Goal: Task Accomplishment & Management: Manage account settings

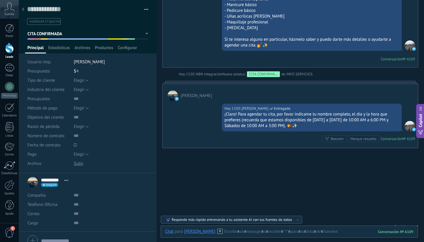
scroll to position [2906, 0]
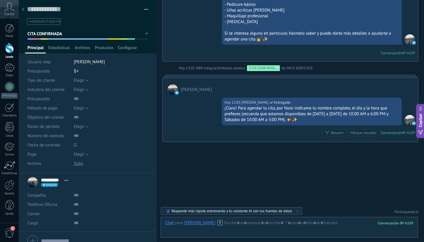
click at [24, 12] on div at bounding box center [23, 9] width 8 height 11
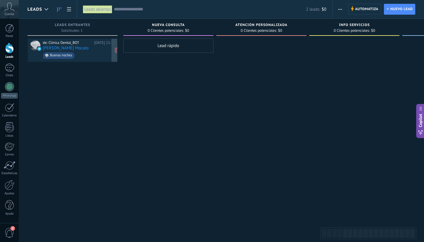
click at [83, 46] on div "de: Clinica Dental_BOT [DATE] 21:37 [PERSON_NAME] Mocato Buenas noches" at bounding box center [79, 50] width 72 height 20
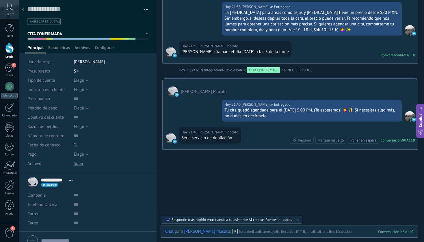
scroll to position [436, 0]
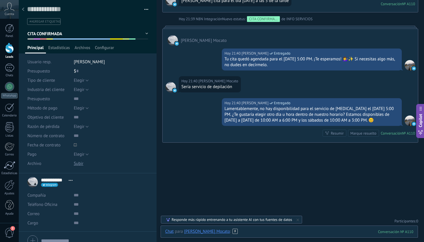
click at [232, 234] on div at bounding box center [289, 237] width 248 height 17
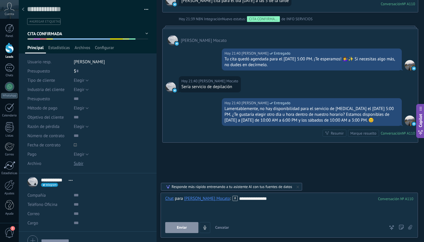
click at [189, 226] on button "Enviar" at bounding box center [181, 227] width 33 height 11
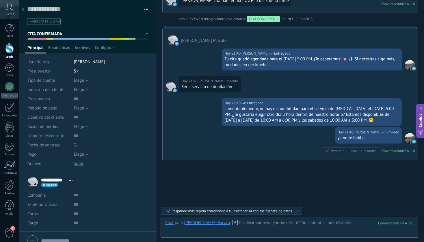
scroll to position [460, 0]
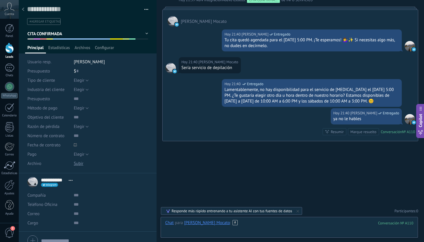
click at [258, 223] on div at bounding box center [289, 228] width 248 height 17
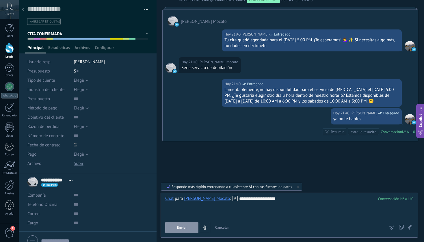
click at [188, 228] on button "Enviar" at bounding box center [181, 227] width 33 height 11
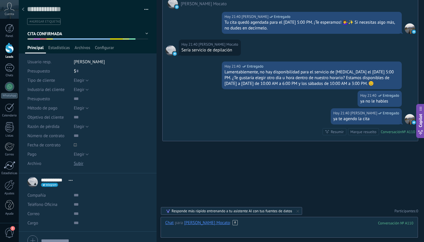
click at [271, 226] on div at bounding box center [289, 228] width 248 height 17
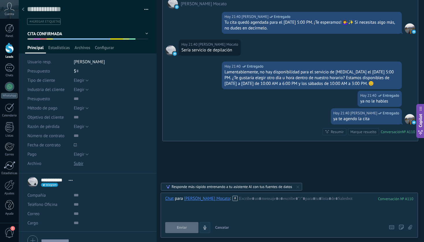
click at [206, 226] on icon "4" at bounding box center [204, 227] width 5 height 5
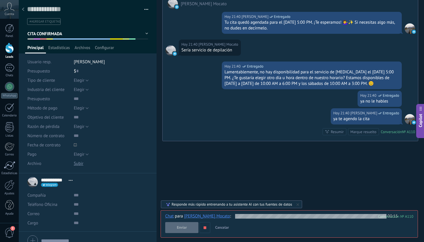
click at [187, 227] on button "Enviar" at bounding box center [181, 227] width 33 height 11
click at [178, 227] on span "Enviar" at bounding box center [182, 227] width 10 height 4
click at [210, 224] on div "Enviar Cancelar Rastrear clics en links ? Reducir links largos y rastrear clics…" at bounding box center [287, 227] width 244 height 11
click at [208, 226] on button "button" at bounding box center [204, 227] width 11 height 11
click at [183, 227] on span "Enviar" at bounding box center [182, 227] width 10 height 4
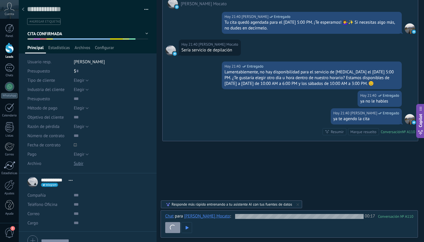
scroll to position [501, 0]
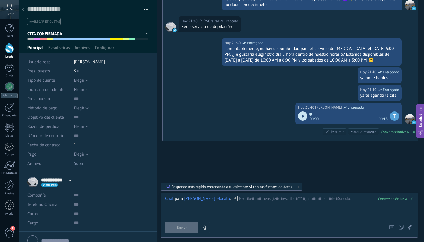
click at [301, 117] on icon at bounding box center [302, 115] width 3 height 3
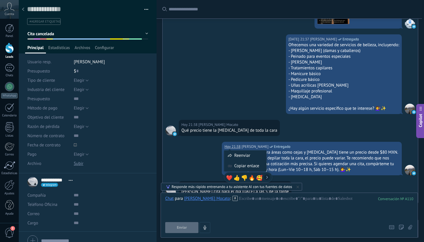
scroll to position [0, 0]
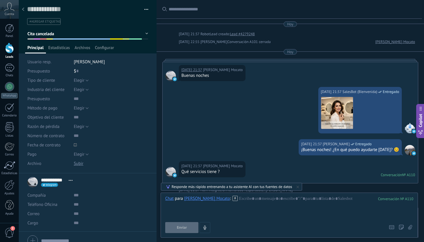
click at [244, 83] on div "[DATE] 21:37 [PERSON_NAME] Mocato Buenas noches" at bounding box center [290, 74] width 255 height 25
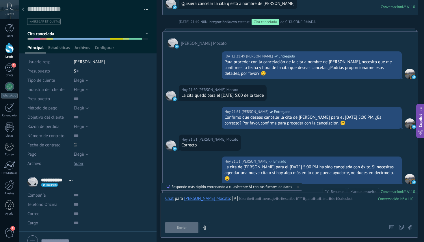
scroll to position [678, 0]
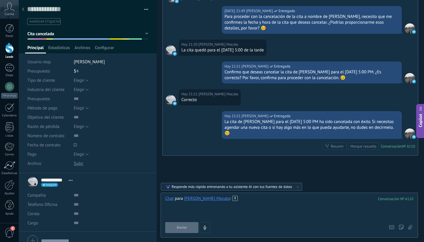
click at [253, 200] on div at bounding box center [289, 207] width 248 height 22
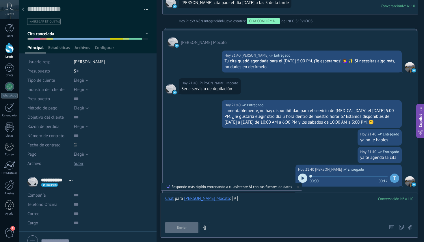
scroll to position [483, 0]
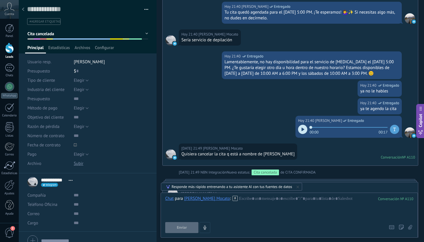
click at [301, 134] on div at bounding box center [302, 129] width 9 height 9
click at [302, 134] on div at bounding box center [302, 129] width 9 height 9
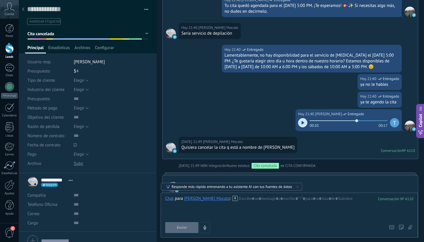
scroll to position [489, 0]
click at [301, 125] on icon at bounding box center [302, 123] width 3 height 3
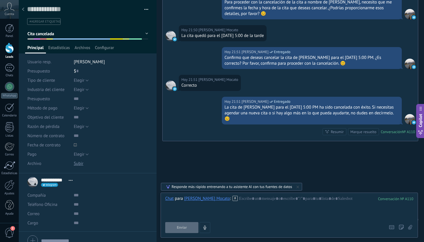
scroll to position [698, 0]
click at [10, 11] on div "Cuenta" at bounding box center [9, 9] width 19 height 19
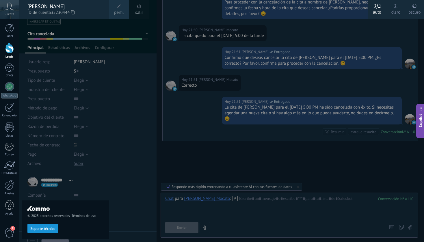
click at [10, 11] on div "Cuenta" at bounding box center [9, 9] width 19 height 19
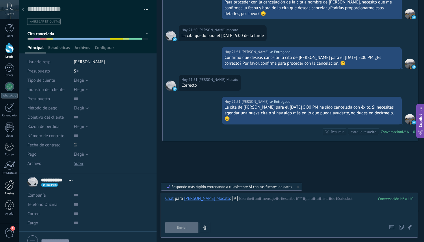
click at [10, 189] on div at bounding box center [10, 185] width 10 height 10
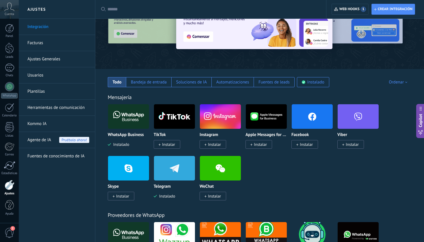
scroll to position [45, 0]
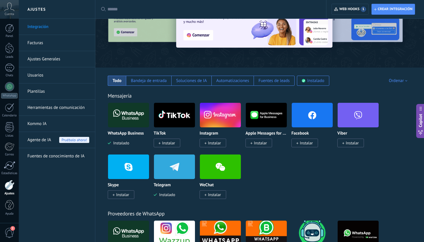
click at [129, 118] on img at bounding box center [128, 115] width 41 height 28
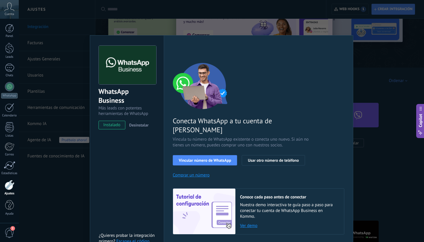
scroll to position [10, 0]
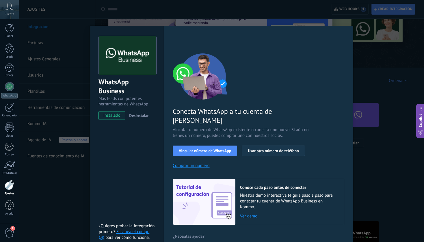
click at [288, 149] on span "Usar otro número de teléfono" at bounding box center [273, 151] width 51 height 4
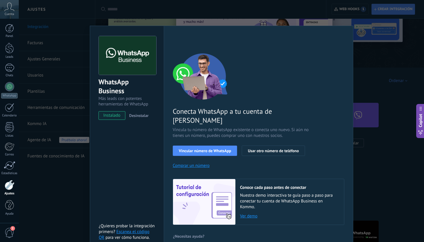
click at [198, 163] on button "Comprar un número" at bounding box center [191, 165] width 37 height 5
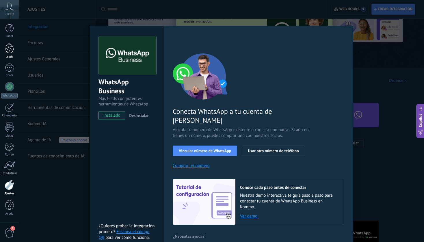
click at [10, 48] on div at bounding box center [9, 48] width 9 height 11
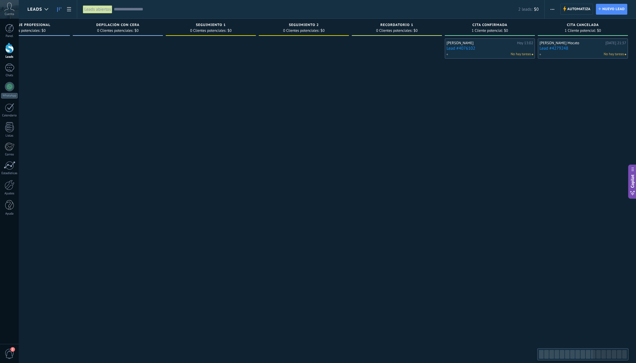
scroll to position [0, 978]
click at [424, 46] on link "Lead #4279248" at bounding box center [582, 48] width 87 height 5
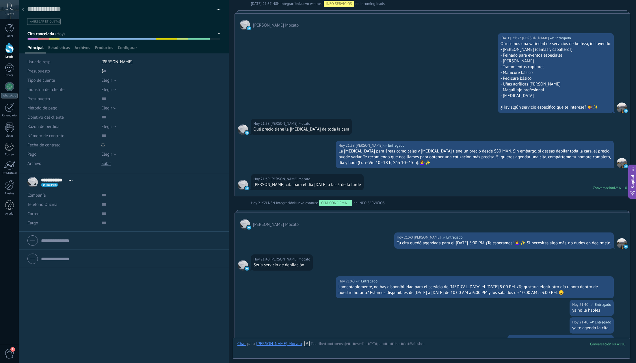
scroll to position [609, 0]
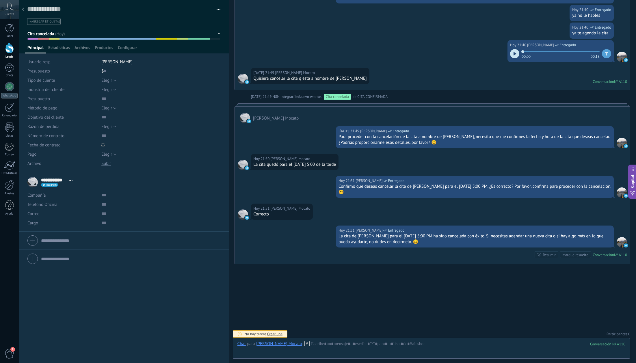
click at [23, 9] on use at bounding box center [23, 9] width 2 height 3
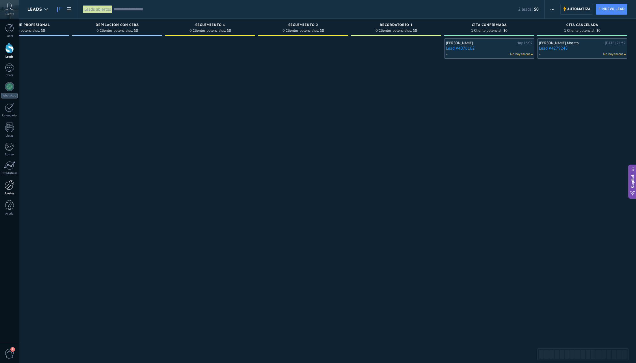
click at [9, 188] on div at bounding box center [10, 185] width 10 height 10
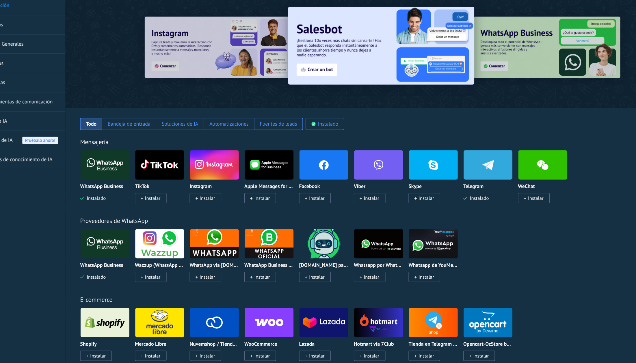
click at [126, 162] on img at bounding box center [128, 160] width 41 height 28
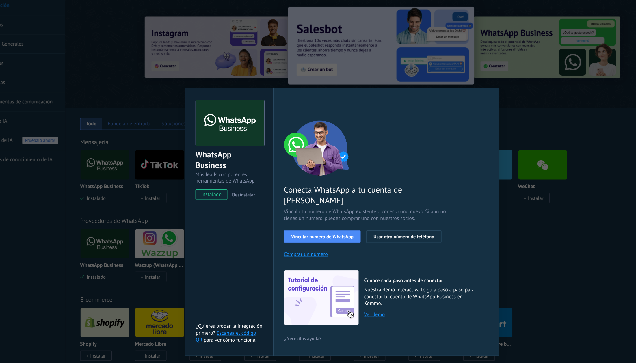
click at [424, 240] on div "WhatsApp Business Más leads con potentes herramientas de WhatsApp instalado Des…" at bounding box center [327, 181] width 617 height 363
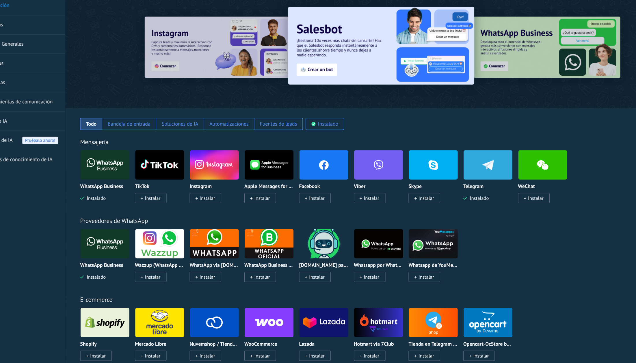
click at [316, 163] on img at bounding box center [312, 160] width 41 height 28
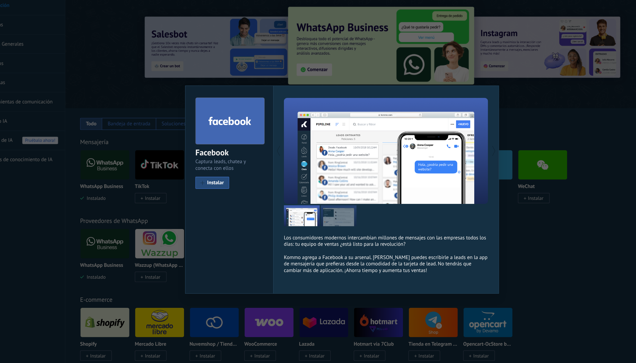
click at [424, 100] on div "Facebook Captura leads, chatea y conecta con ellos install Instalar Los consumi…" at bounding box center [327, 181] width 617 height 363
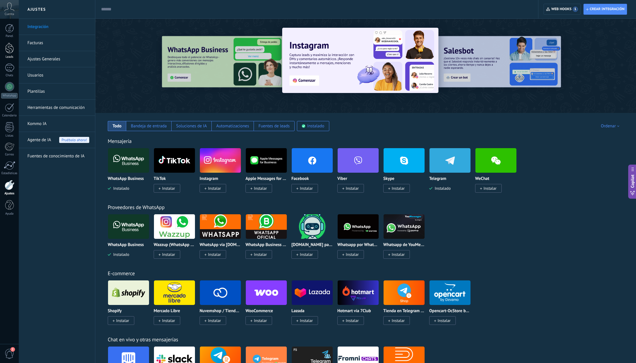
click at [10, 49] on div at bounding box center [9, 48] width 9 height 11
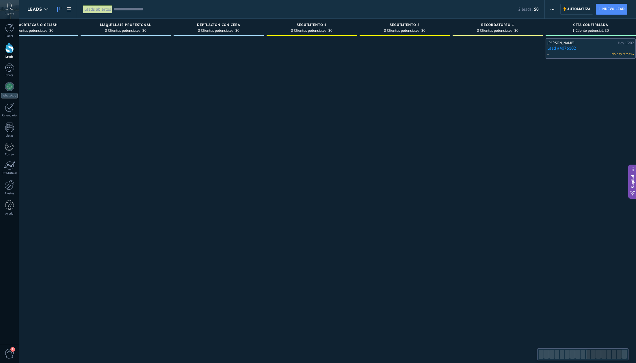
scroll to position [0, 978]
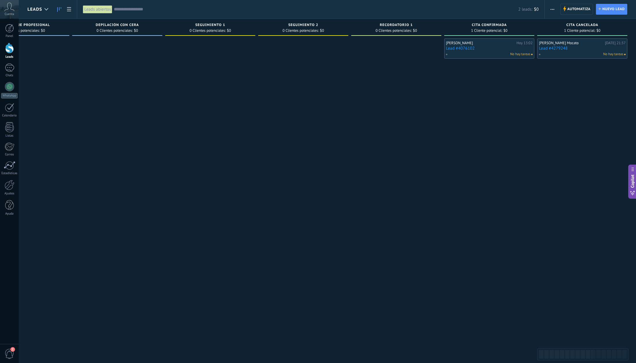
click at [424, 48] on link "Lead #4076102" at bounding box center [489, 48] width 87 height 5
click at [424, 48] on body ".abccls-1,.abccls-2{fill-rule:evenodd}.abccls-2{fill:#fff} .abfcls-1{fill:none}…" at bounding box center [318, 181] width 636 height 363
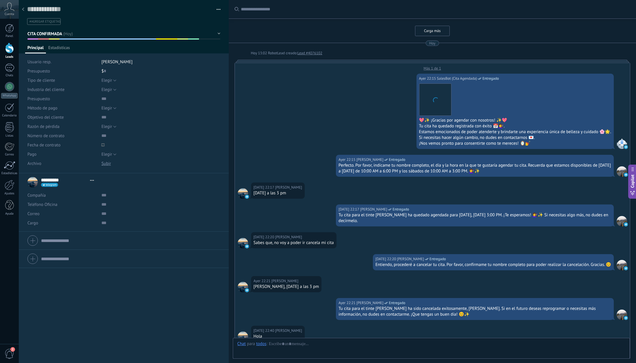
type textarea "**********"
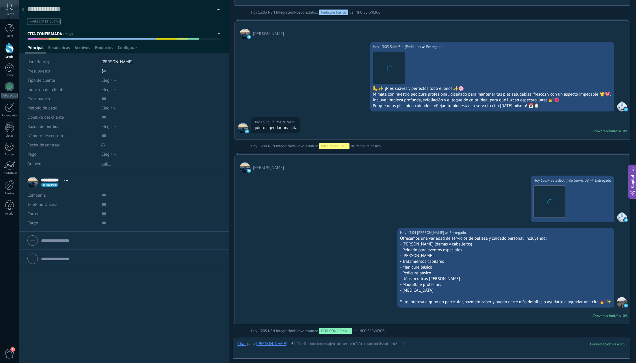
scroll to position [2625, 0]
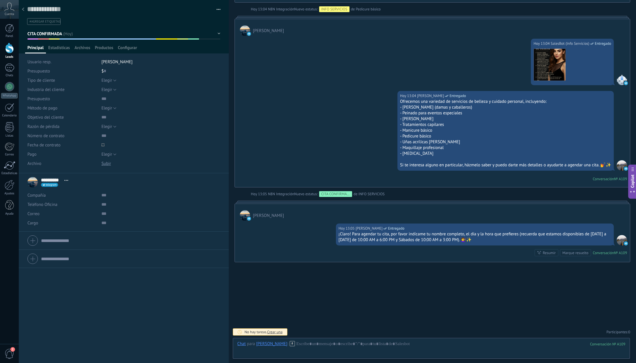
click at [24, 6] on div at bounding box center [23, 9] width 8 height 11
